Goal: Register for event/course

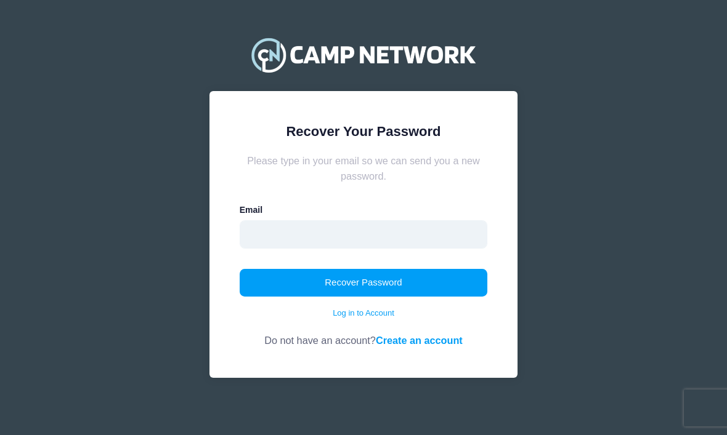
click at [432, 226] on input "email" at bounding box center [364, 235] width 248 height 28
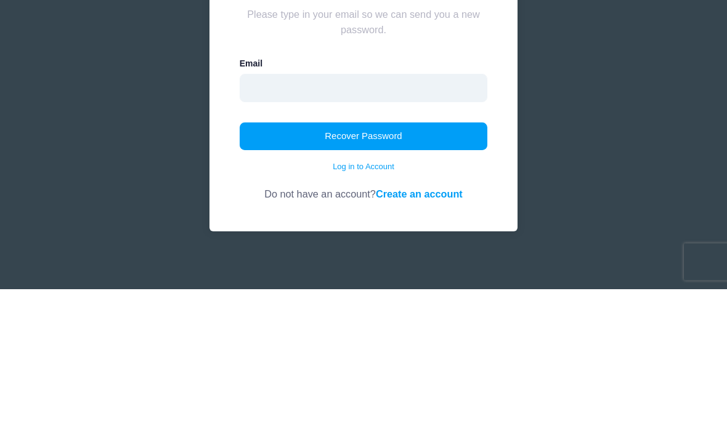
type input "[EMAIL_ADDRESS][DOMAIN_NAME]"
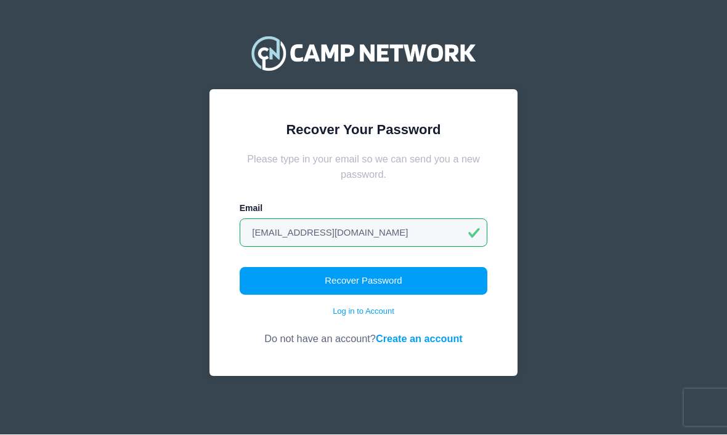
click at [420, 274] on button "Recover Password" at bounding box center [364, 282] width 248 height 28
click at [385, 311] on link "Log in to Account" at bounding box center [364, 312] width 62 height 12
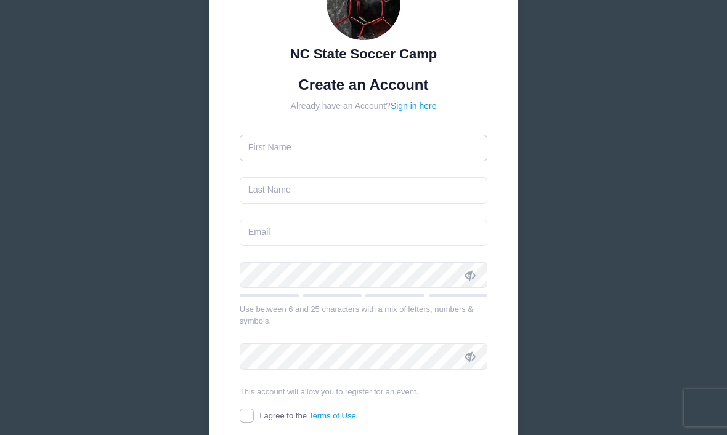
click at [398, 147] on input "text" at bounding box center [364, 148] width 248 height 26
type input "Larissa"
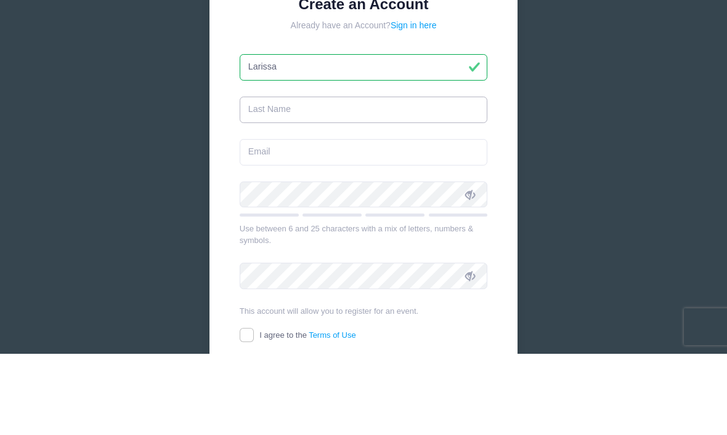
type input "Pondiscio"
type input "[EMAIL_ADDRESS][DOMAIN_NAME]"
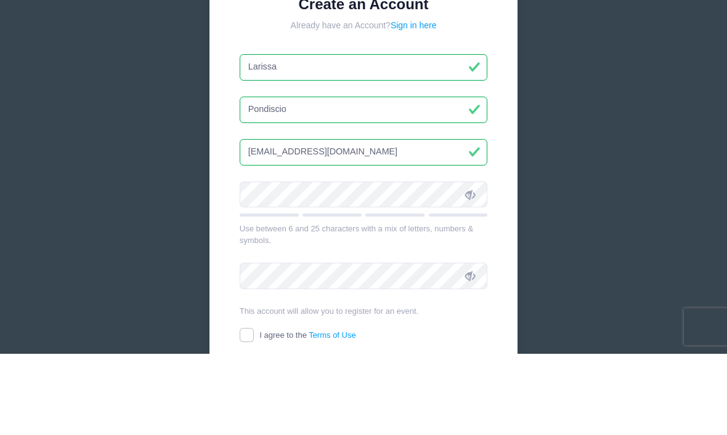
scroll to position [176, 0]
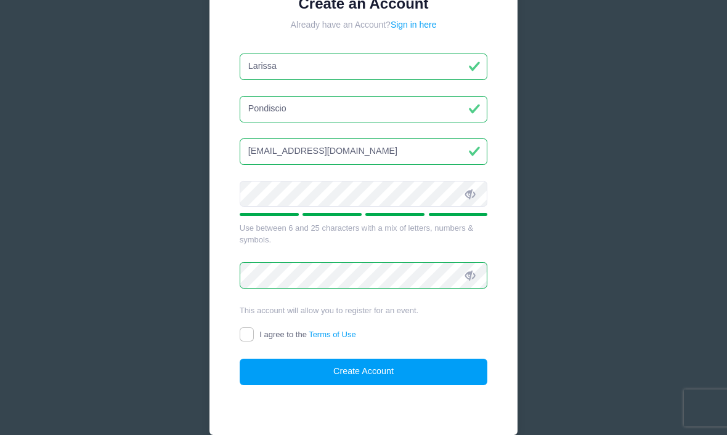
click at [254, 329] on label "I agree to the Terms of Use" at bounding box center [298, 335] width 116 height 13
click at [254, 328] on input "I agree to the Terms of Use" at bounding box center [247, 335] width 14 height 14
checkbox input "true"
click at [338, 372] on button "Create Account" at bounding box center [364, 372] width 248 height 26
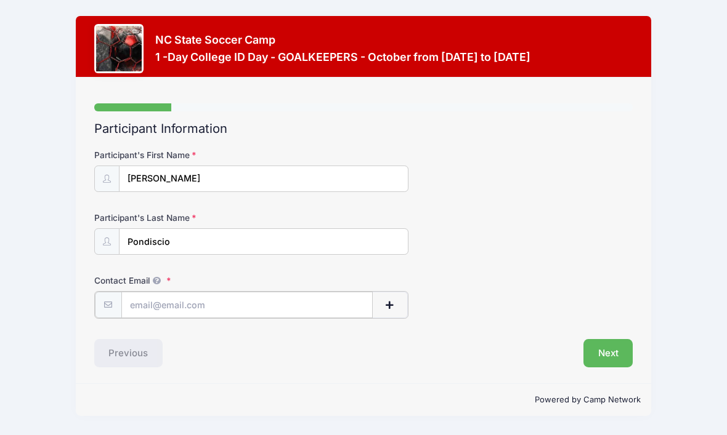
click at [324, 304] on input "Contact Email" at bounding box center [246, 305] width 251 height 26
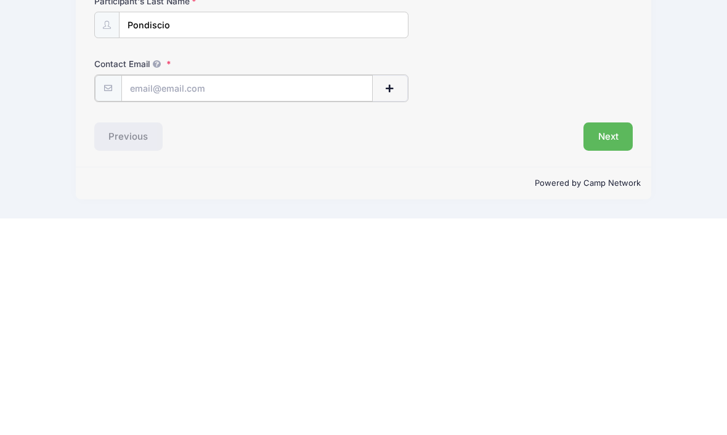
type input "[EMAIL_ADDRESS][DOMAIN_NAME]"
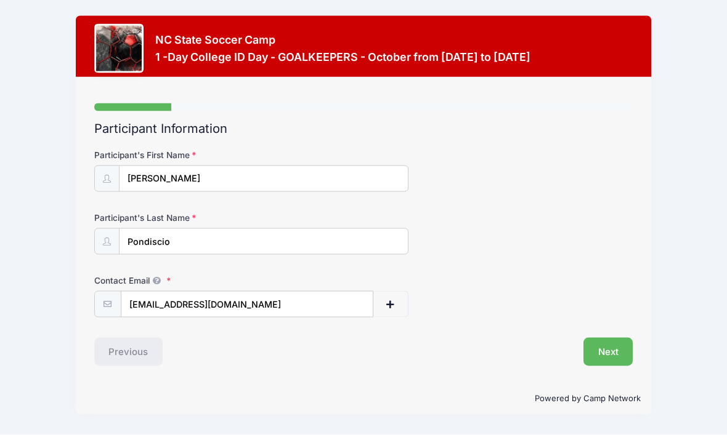
scroll to position [25, 0]
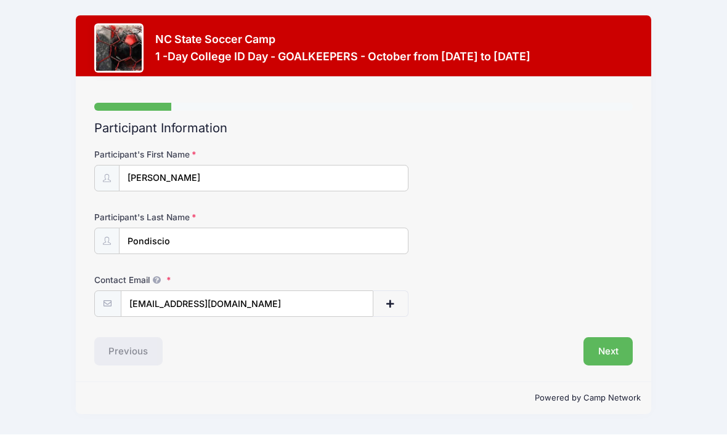
click at [615, 338] on button "Next" at bounding box center [608, 352] width 50 height 28
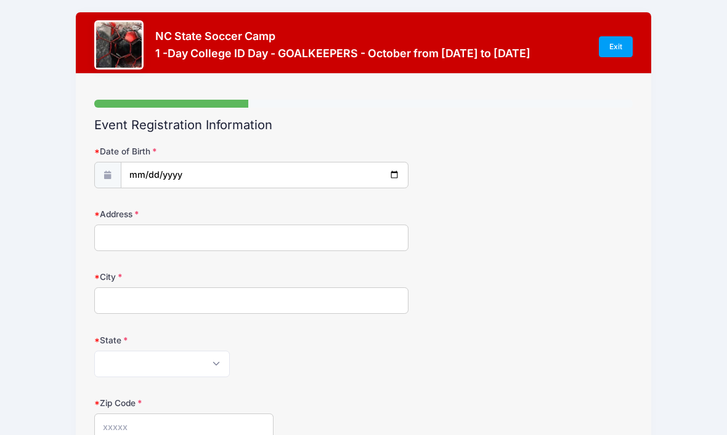
scroll to position [0, 0]
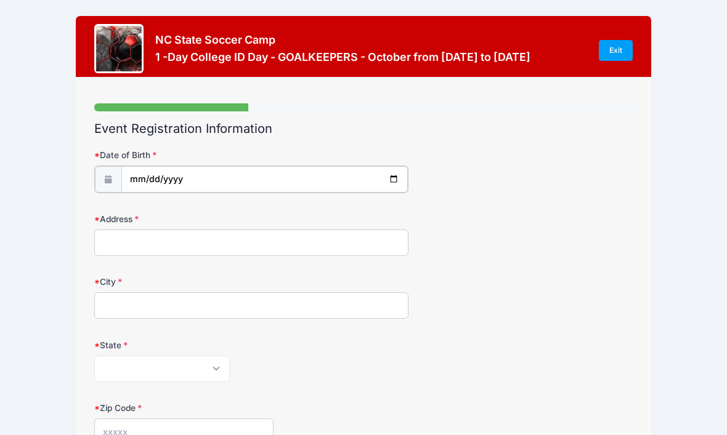
click at [316, 177] on input "date" at bounding box center [264, 179] width 286 height 26
type input "[DATE]"
click at [352, 235] on input "Address" at bounding box center [251, 242] width 314 height 26
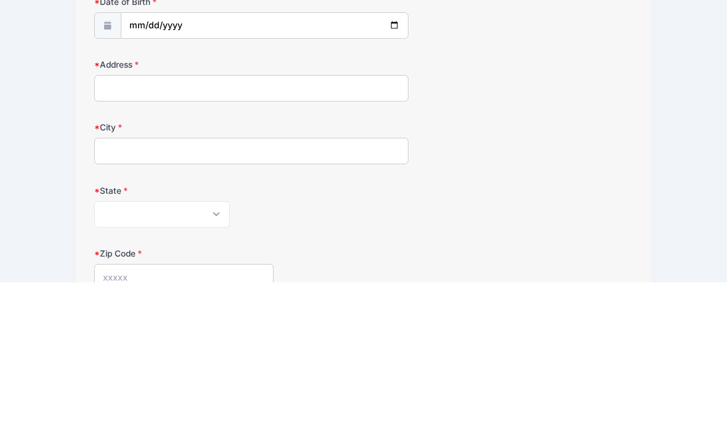
type input "[PERSON_NAME]"
select select "NC"
type input "27518"
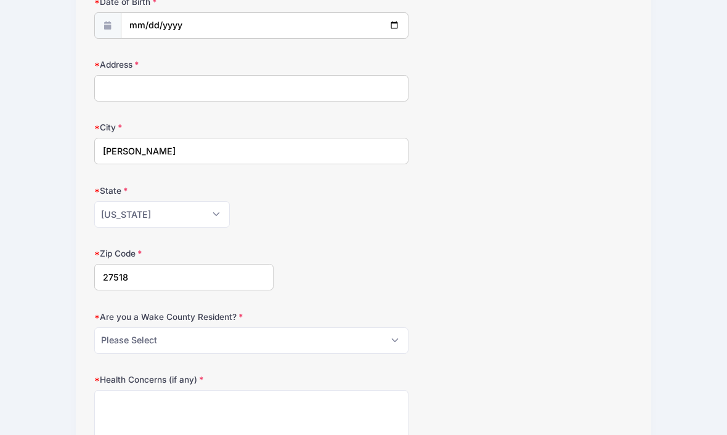
click at [384, 86] on input "Address" at bounding box center [251, 88] width 314 height 26
click at [307, 92] on input "Address" at bounding box center [251, 89] width 314 height 26
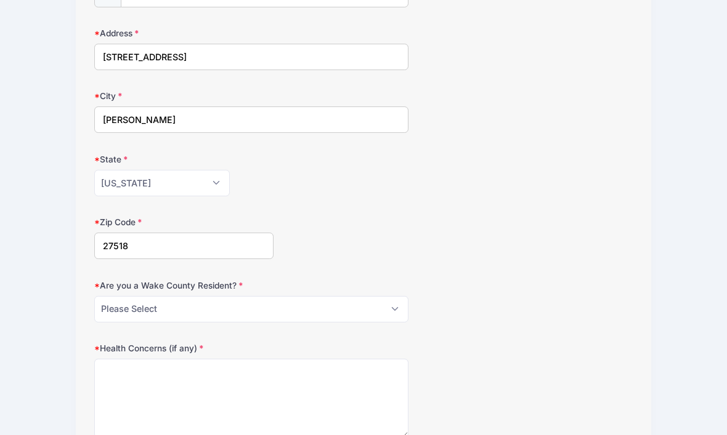
scroll to position [188, 0]
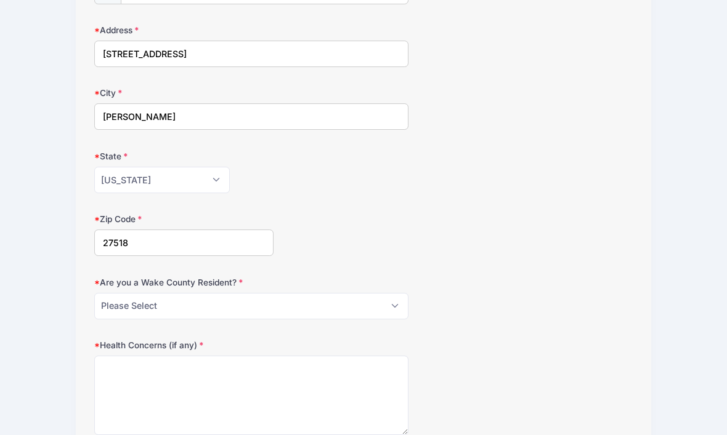
type input "[STREET_ADDRESS]"
click at [354, 306] on select "Please Select YES NO" at bounding box center [251, 306] width 314 height 26
select select "YES"
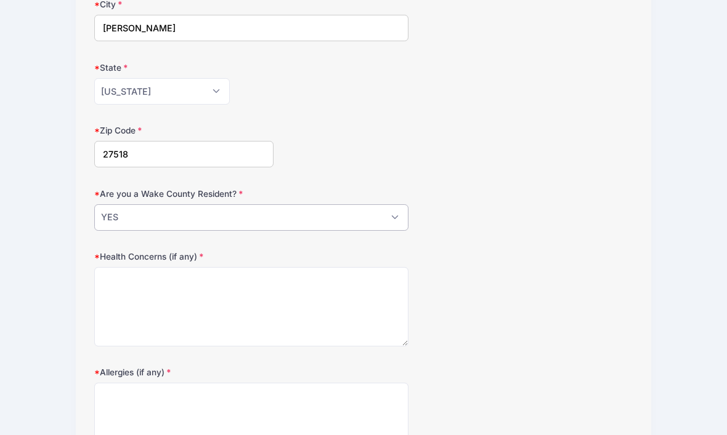
scroll to position [277, 0]
click at [334, 303] on textarea "Health Concerns (if any)" at bounding box center [251, 306] width 314 height 79
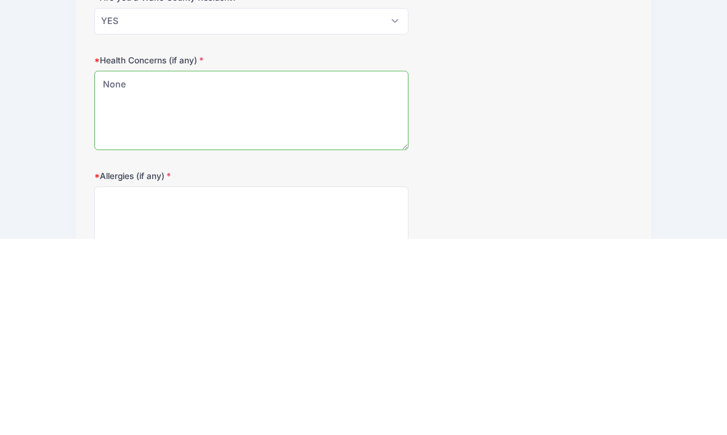
type textarea "None"
click at [363, 383] on textarea "Allergies (if any)" at bounding box center [251, 422] width 314 height 79
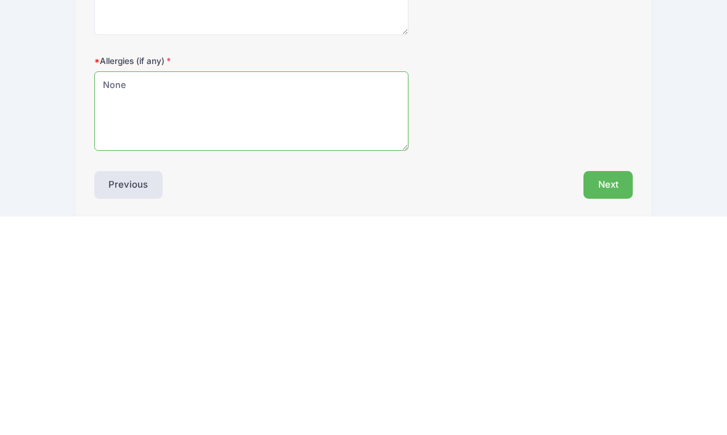
type textarea "None"
click at [609, 390] on button "Next" at bounding box center [608, 404] width 50 height 28
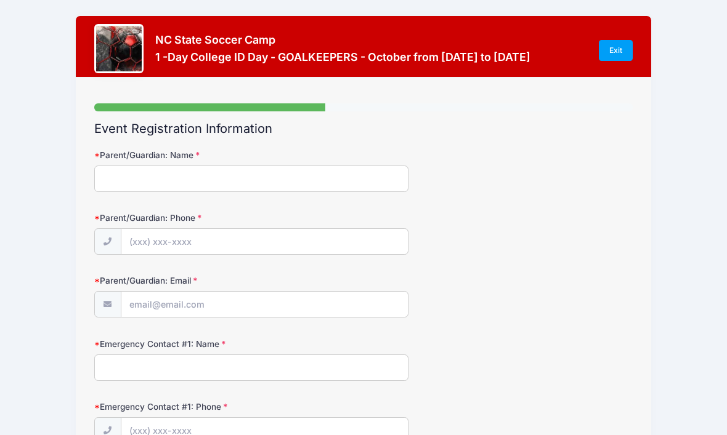
scroll to position [4, 0]
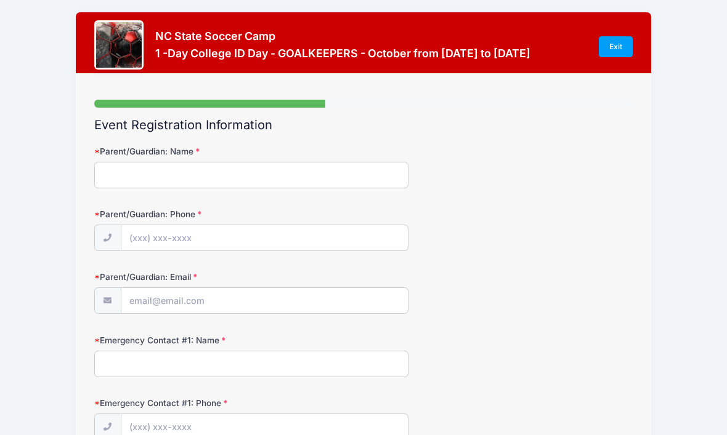
click at [391, 166] on input "Parent/Guardian: Name" at bounding box center [251, 175] width 314 height 26
type input "[PERSON_NAME]"
click at [373, 243] on input "Parent/Guardian: Phone" at bounding box center [264, 238] width 286 height 26
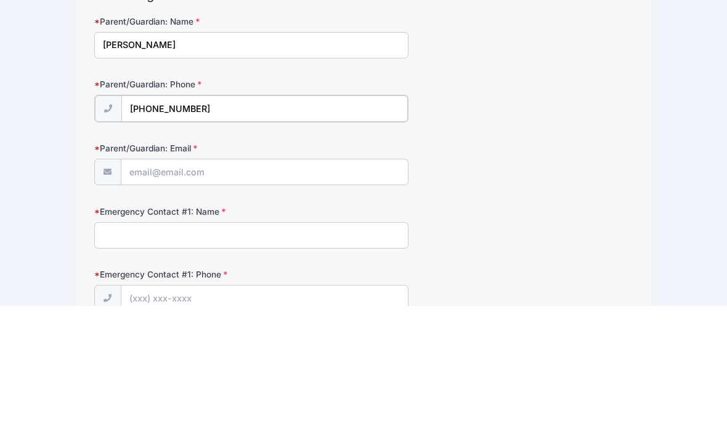
type input "[PHONE_NUMBER]"
click at [345, 288] on input "Parent/Guardian: Email" at bounding box center [264, 301] width 286 height 26
type input "[EMAIL_ADDRESS][DOMAIN_NAME]"
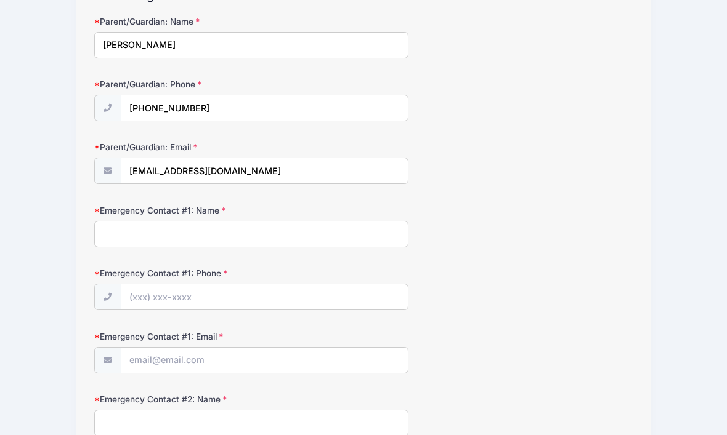
click at [366, 229] on input "Emergency Contact #1: Name" at bounding box center [251, 234] width 314 height 26
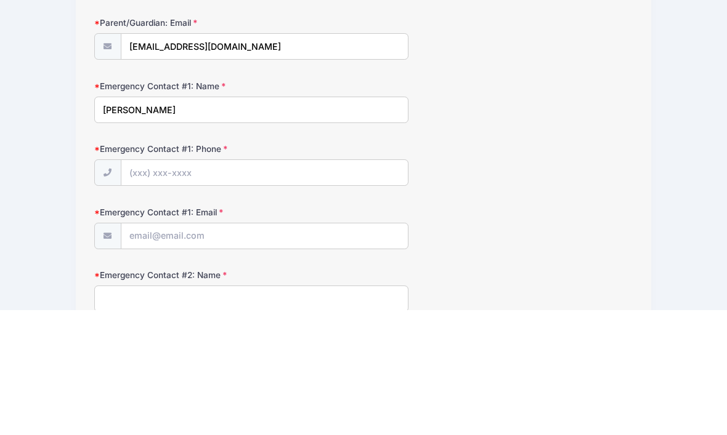
type input "[PERSON_NAME]"
click at [312, 285] on input "Emergency Contact #1: Phone" at bounding box center [264, 298] width 286 height 26
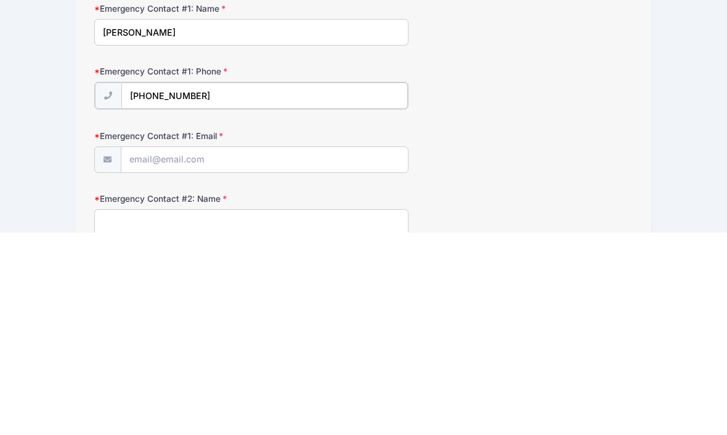
type input "[PHONE_NUMBER]"
click at [357, 348] on div at bounding box center [251, 362] width 314 height 28
type input "P"
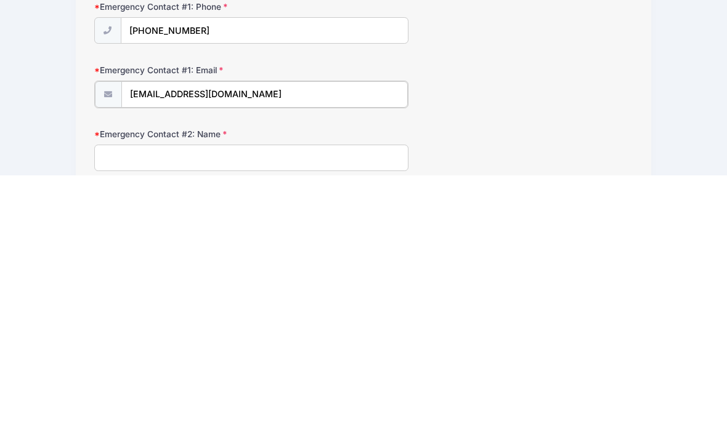
scroll to position [145, 0]
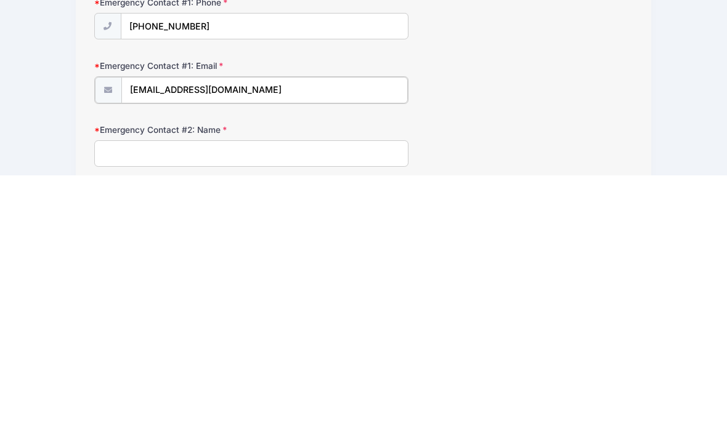
type input "[EMAIL_ADDRESS][DOMAIN_NAME]"
click at [369, 399] on input "Emergency Contact #2: Name" at bounding box center [251, 412] width 314 height 26
type input "[PERSON_NAME]"
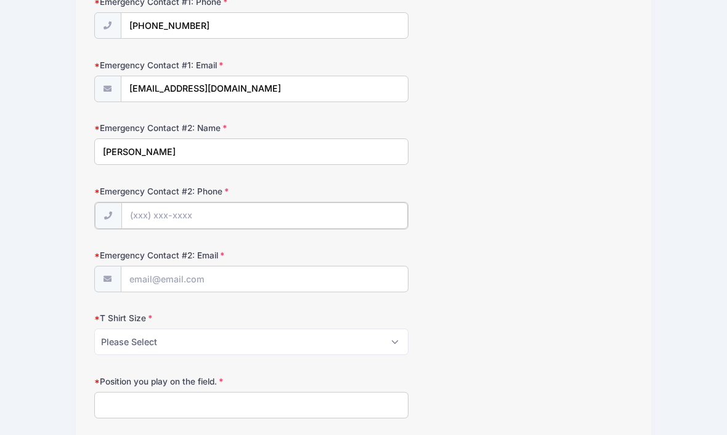
click at [347, 205] on input "Emergency Contact #2: Phone" at bounding box center [264, 216] width 286 height 26
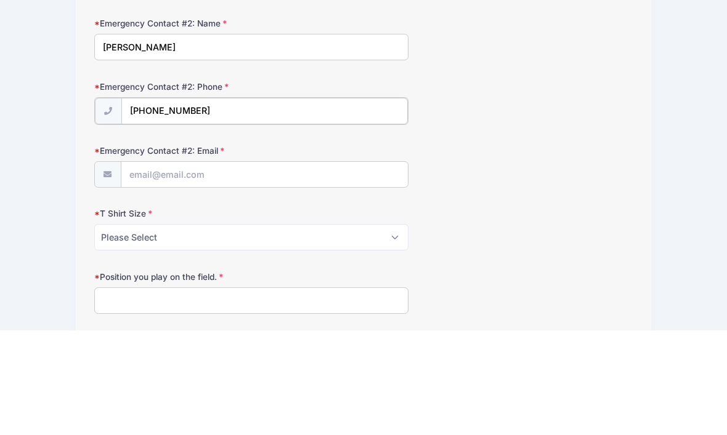
type input "[PHONE_NUMBER]"
click at [354, 266] on input "Emergency Contact #2: Email" at bounding box center [264, 279] width 286 height 26
type input "[EMAIL_ADDRESS][DOMAIN_NAME]"
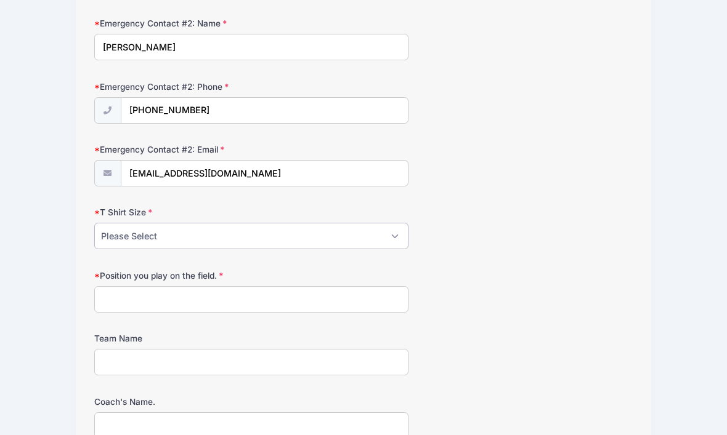
click at [355, 232] on select "Please Select Youth Small Youth Medium Youth Large Adult Small Adult Medium Adu…" at bounding box center [251, 236] width 314 height 26
select select "Adult Large"
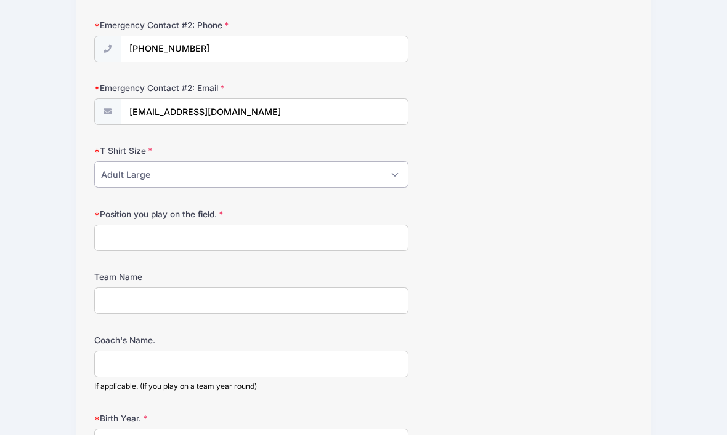
scroll to position [572, 0]
click at [333, 230] on input "Position you play on the field." at bounding box center [251, 238] width 314 height 26
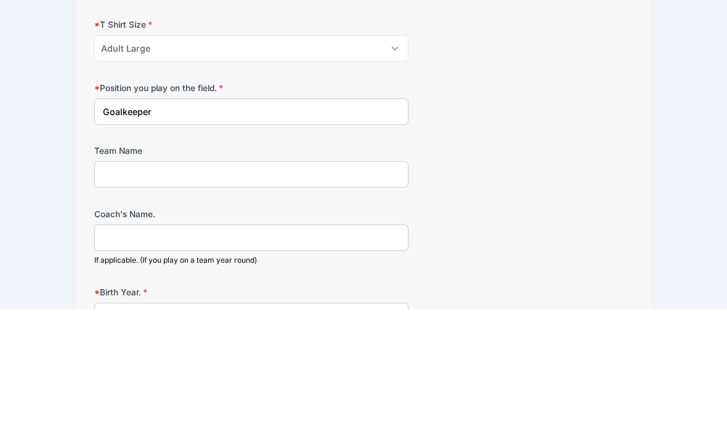
type input "Goalkeeper"
click at [341, 288] on input "Team Name" at bounding box center [251, 301] width 314 height 26
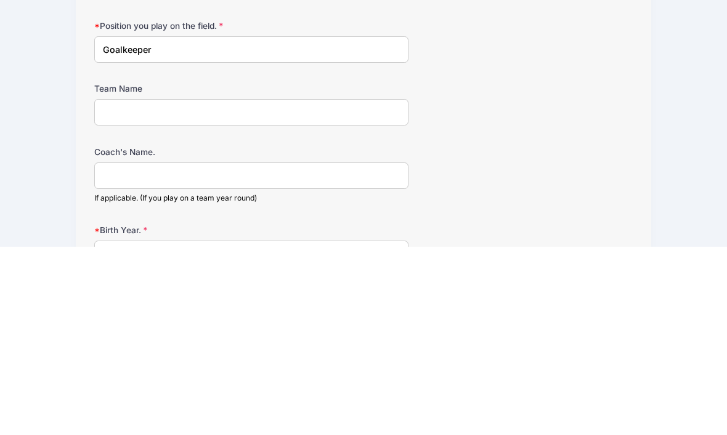
scroll to position [760, 0]
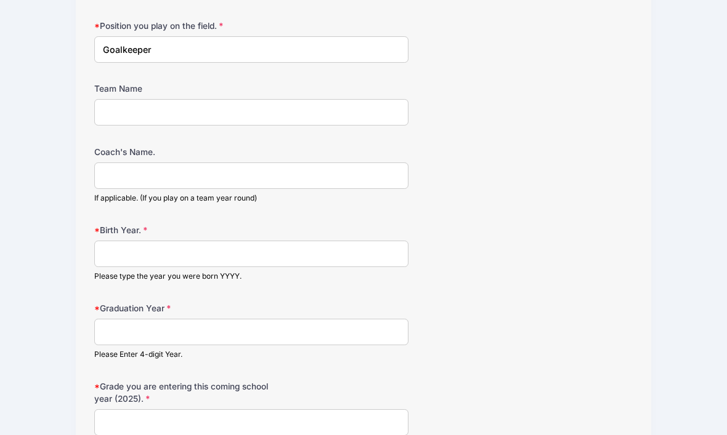
click at [312, 118] on input "Team Name" at bounding box center [251, 112] width 314 height 26
type input "Wake FC NAL West"
click at [322, 178] on input "Coach's Name." at bounding box center [251, 176] width 314 height 26
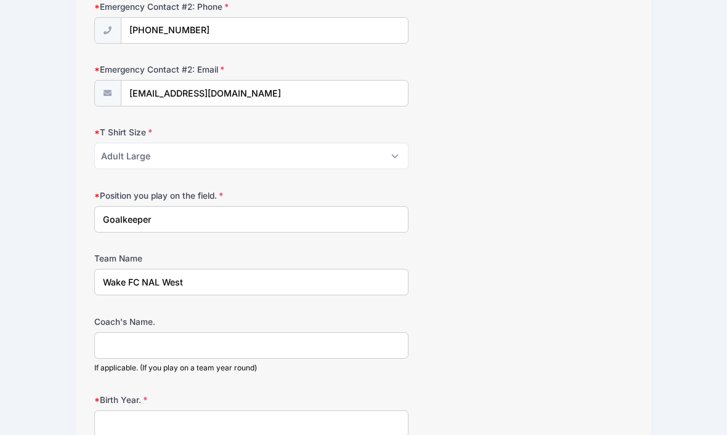
scroll to position [593, 0]
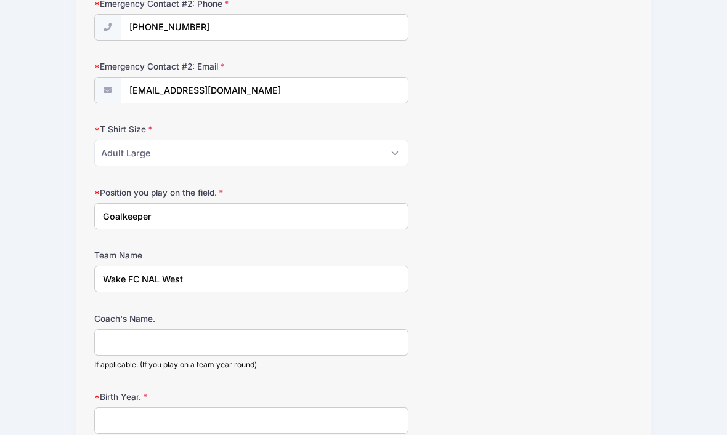
click at [238, 338] on input "Coach's Name." at bounding box center [251, 343] width 314 height 26
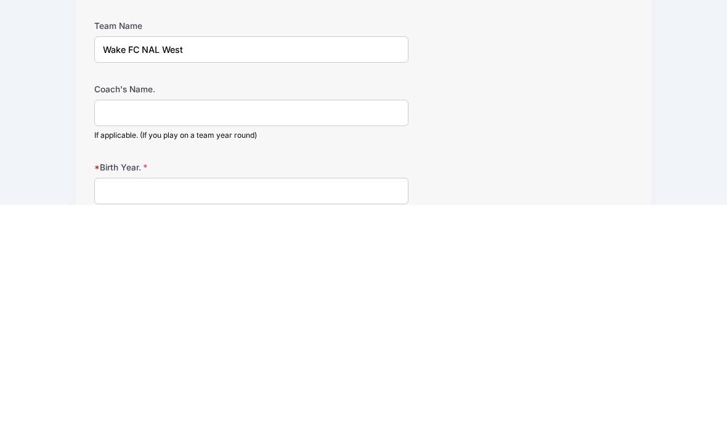
click at [274, 408] on input "Birth Year." at bounding box center [251, 421] width 314 height 26
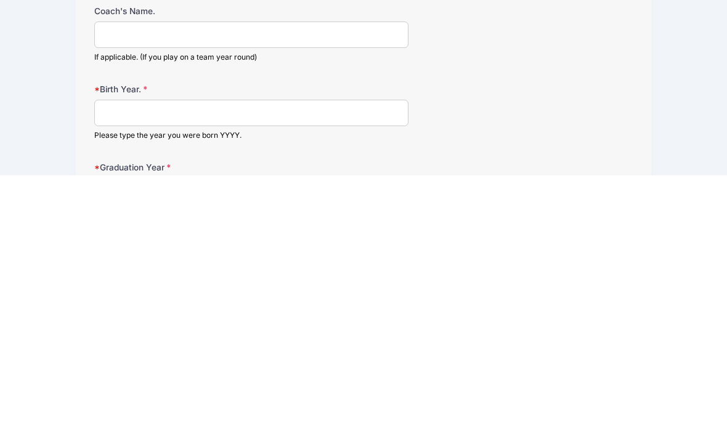
click at [255, 281] on input "Coach's Name." at bounding box center [251, 294] width 314 height 26
click at [261, 281] on input "Coach's Name." at bounding box center [251, 294] width 314 height 26
paste input "[PERSON_NAME]"
type input "[PERSON_NAME]"
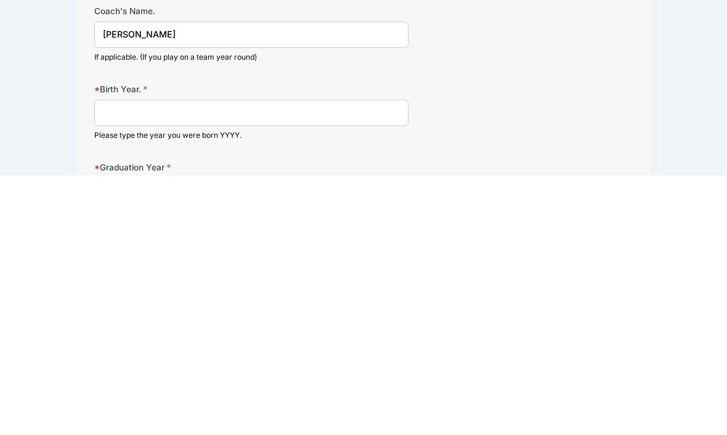
click at [226, 360] on input "Birth Year." at bounding box center [251, 373] width 314 height 26
type input "2009"
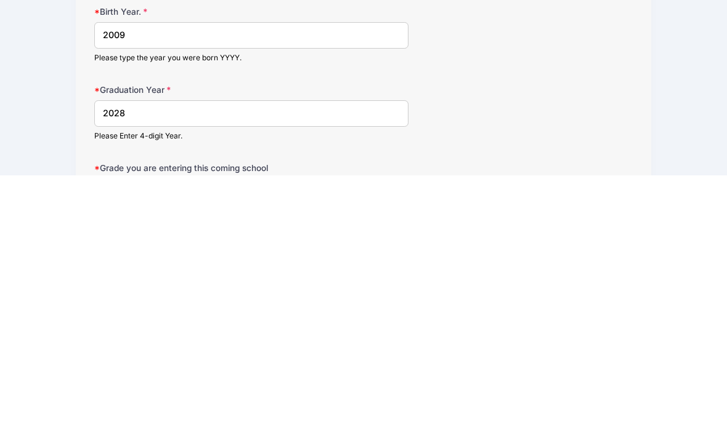
type input "2028"
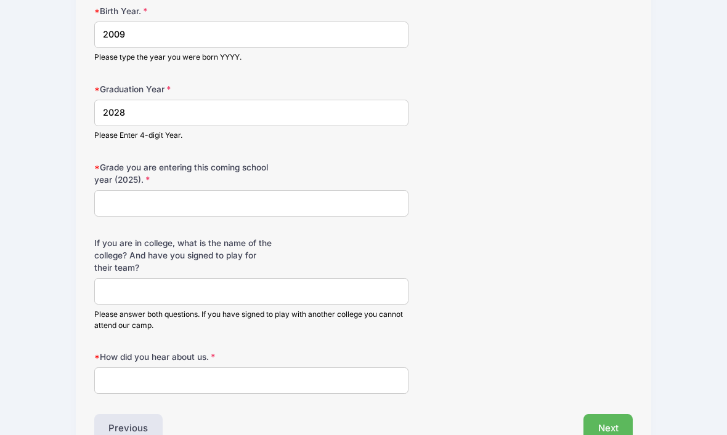
click at [363, 205] on input "Grade you are entering this coming school year (2025)." at bounding box center [251, 203] width 314 height 26
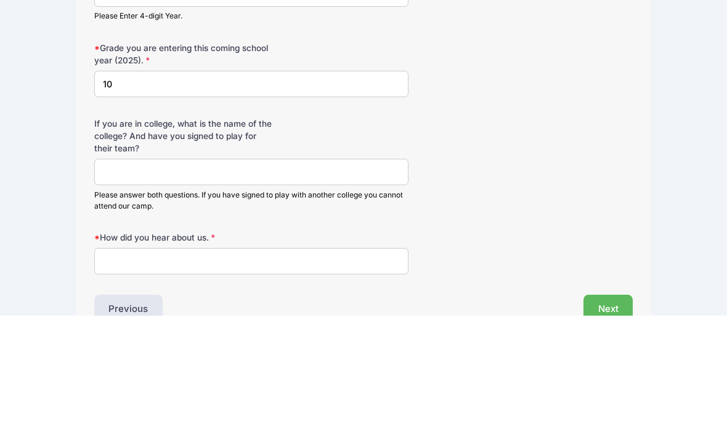
type input "10"
click at [363, 279] on input "If you are in college, what is the name of the college? And have you signed to …" at bounding box center [251, 292] width 314 height 26
type input "Na"
click at [538, 238] on div "If you are in college, what is the name of the college? And have you signed to …" at bounding box center [363, 285] width 539 height 94
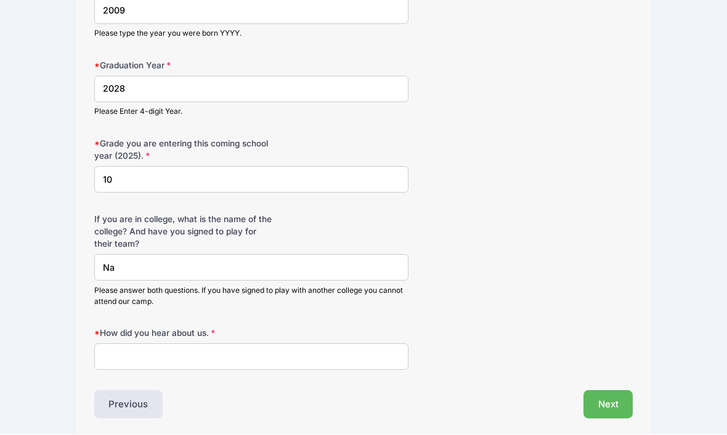
scroll to position [1003, 0]
click at [378, 349] on input "How did you hear about us." at bounding box center [251, 357] width 314 height 26
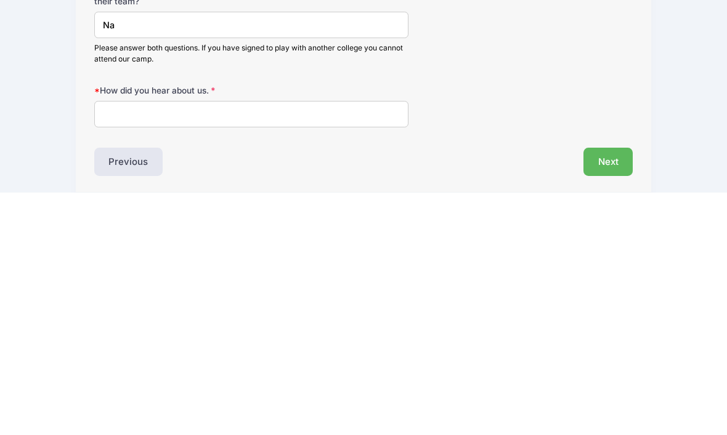
scroll to position [1027, 0]
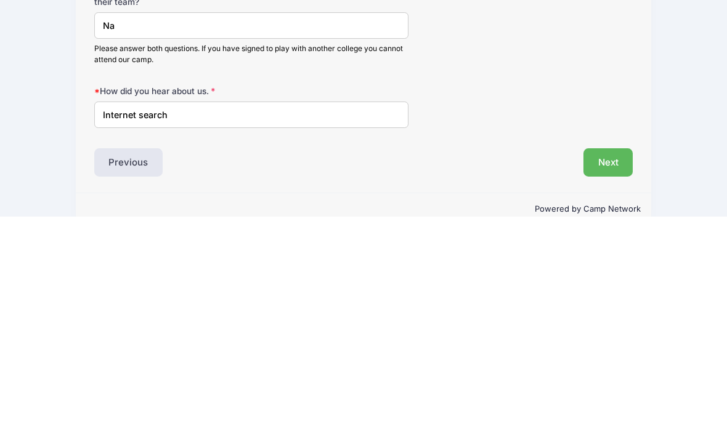
type input "Internet search"
click at [632, 367] on button "Next" at bounding box center [608, 381] width 50 height 28
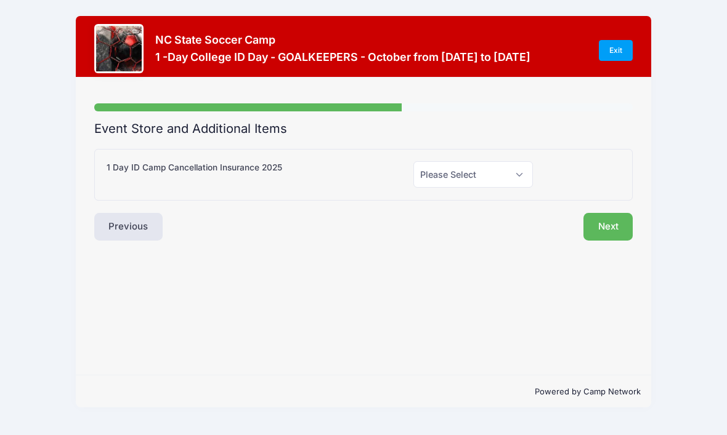
scroll to position [0, 0]
click at [497, 172] on select "Please Select Yes (+$55.00) No" at bounding box center [472, 174] width 119 height 26
select select "0"
click at [608, 228] on button "Next" at bounding box center [608, 227] width 50 height 28
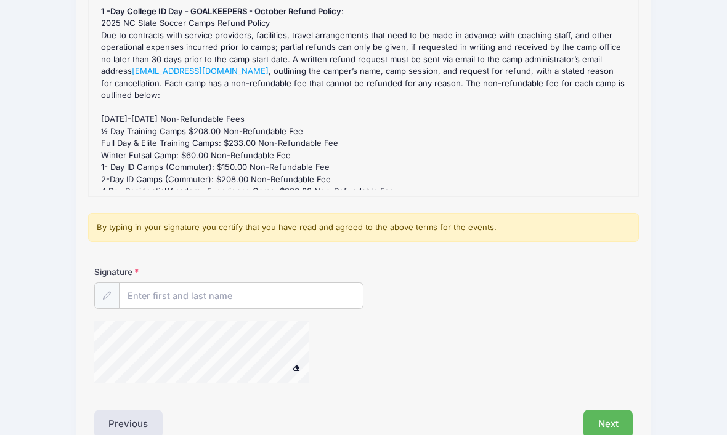
scroll to position [166, 0]
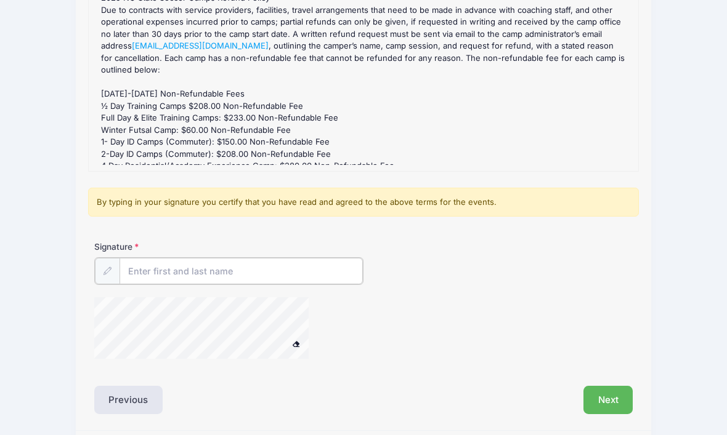
click at [275, 281] on input "Signature" at bounding box center [240, 272] width 243 height 26
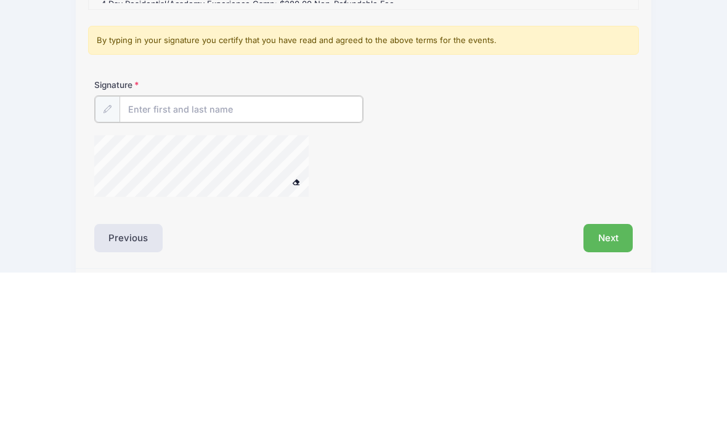
type input "[PERSON_NAME]"
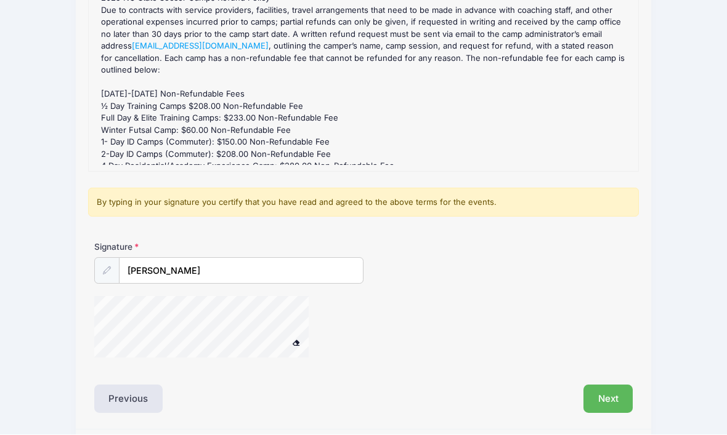
click at [615, 402] on button "Next" at bounding box center [608, 400] width 50 height 28
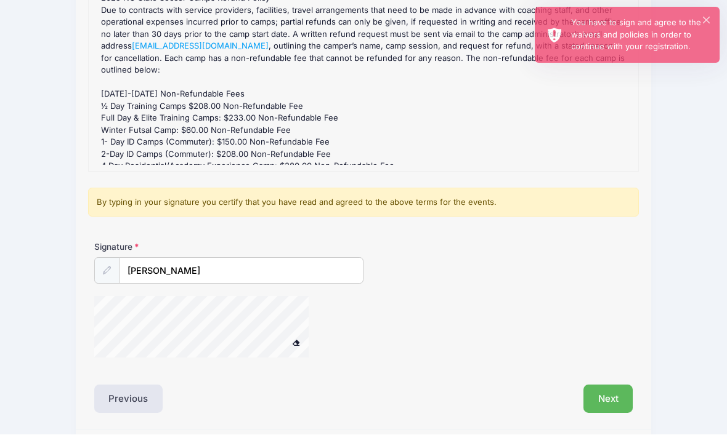
click at [620, 400] on button "Next" at bounding box center [608, 400] width 50 height 28
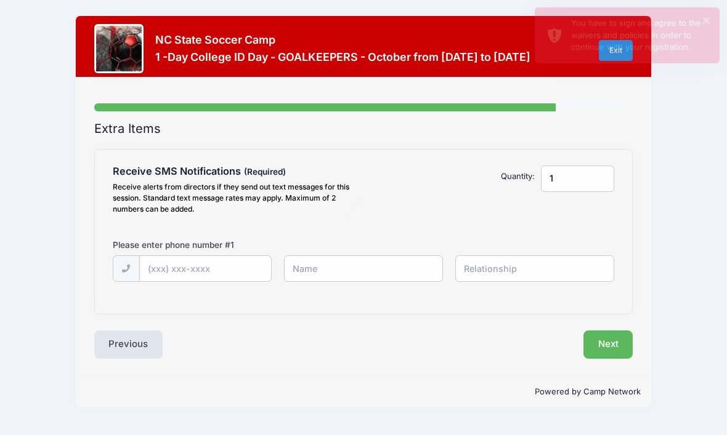
scroll to position [0, 0]
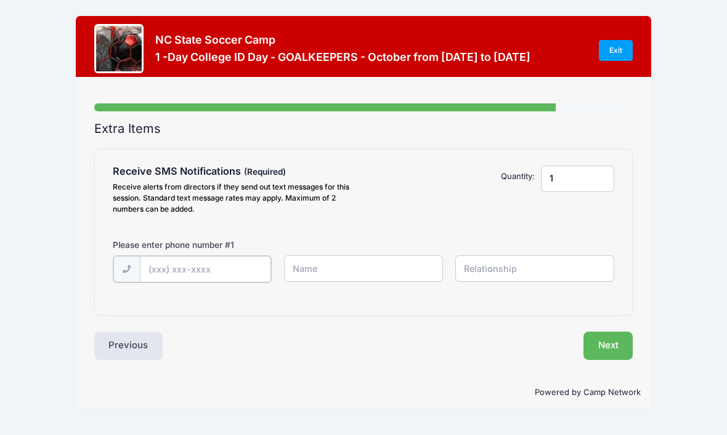
click at [246, 270] on input "text" at bounding box center [205, 269] width 131 height 26
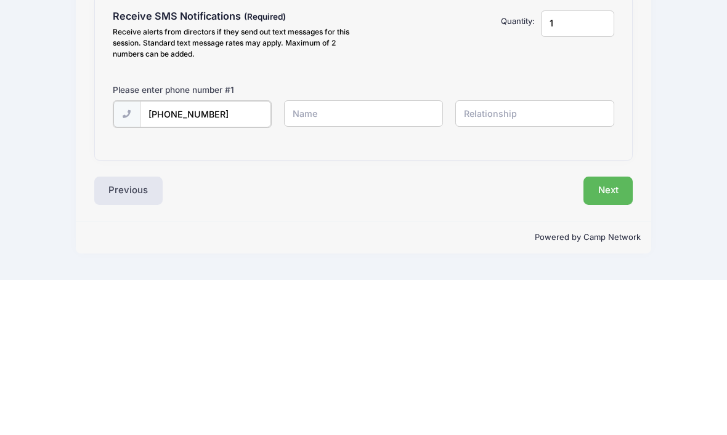
type input "[PHONE_NUMBER]"
click at [374, 256] on input "text" at bounding box center [363, 269] width 159 height 26
type input "Y"
type input "[PERSON_NAME]"
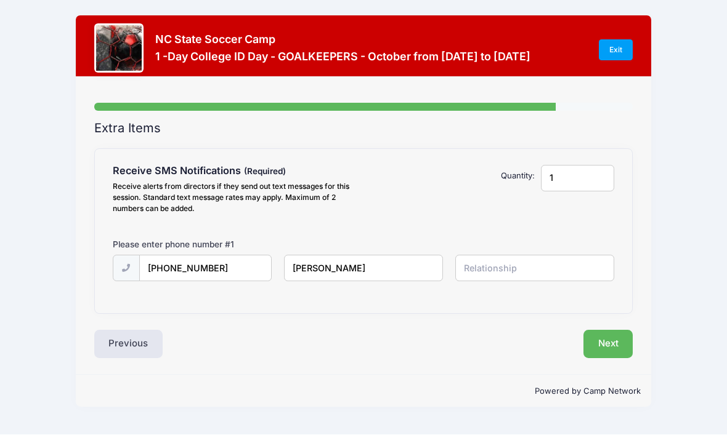
click at [525, 256] on input "text" at bounding box center [534, 269] width 159 height 26
type input "Parent"
click at [607, 331] on button "Next" at bounding box center [608, 345] width 50 height 28
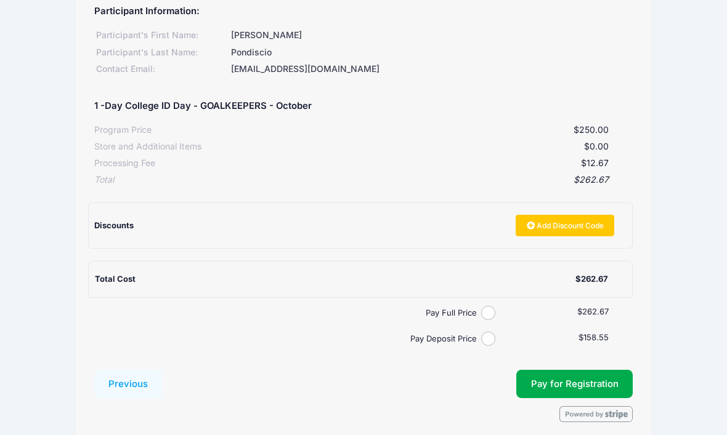
scroll to position [145, 0]
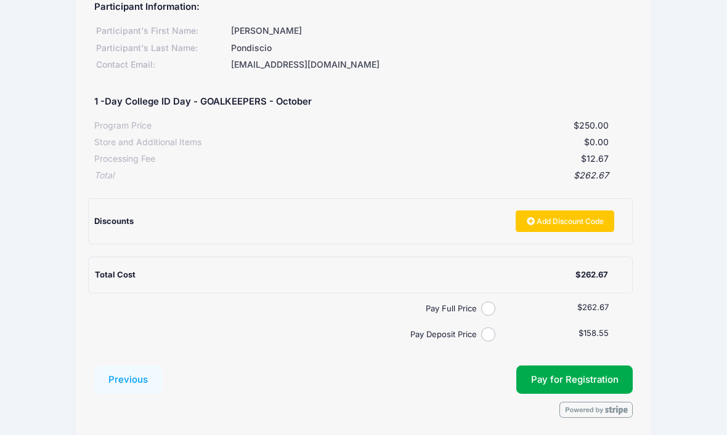
click at [493, 332] on input "Pay Deposit Price" at bounding box center [488, 335] width 14 height 14
radio input "true"
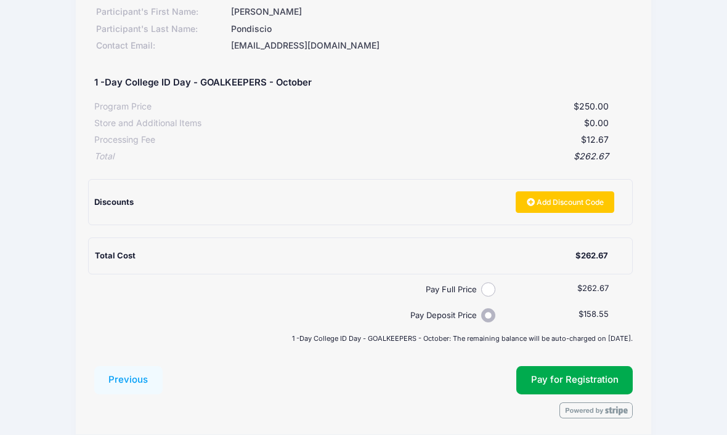
scroll to position [165, 0]
click at [599, 372] on button "Pay for Registration" at bounding box center [574, 381] width 117 height 28
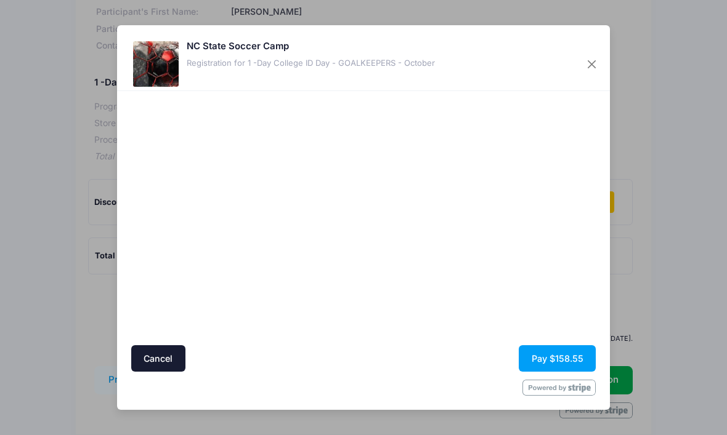
click at [551, 372] on button "Pay $158.55" at bounding box center [557, 359] width 77 height 26
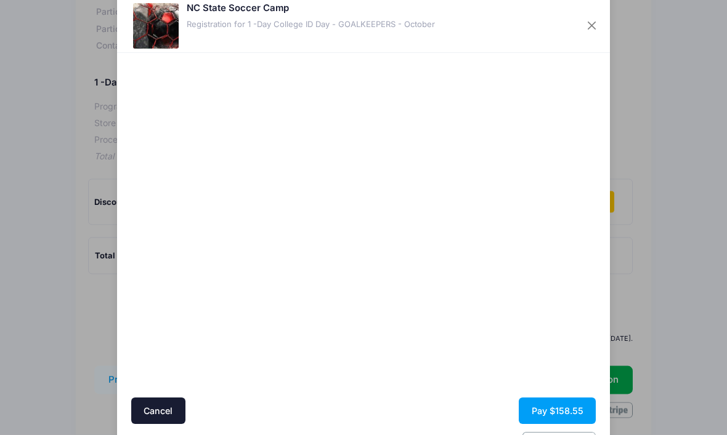
click at [562, 402] on button "Pay $158.55" at bounding box center [557, 412] width 77 height 26
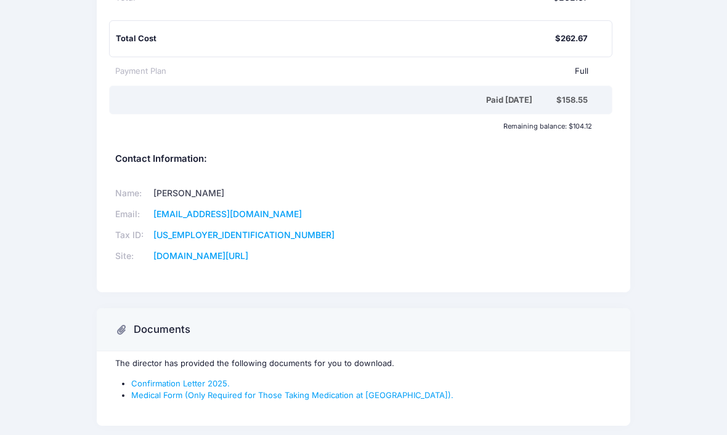
scroll to position [298, 0]
click at [205, 379] on link "Confirmation Letter 2025." at bounding box center [180, 384] width 99 height 10
